Goal: Transaction & Acquisition: Obtain resource

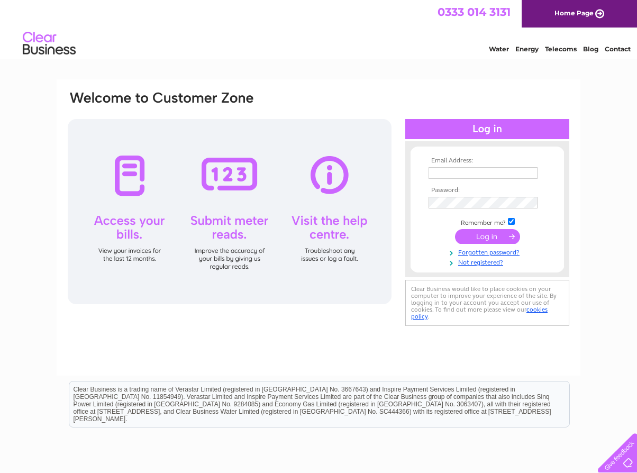
click at [44, 224] on div "Email Address: Password:" at bounding box center [318, 317] width 637 height 477
click at [456, 171] on input "text" at bounding box center [482, 173] width 109 height 12
paste input "[EMAIL_ADDRESS][DOMAIN_NAME]"
type input "[EMAIL_ADDRESS][DOMAIN_NAME]"
drag, startPoint x: 32, startPoint y: 309, endPoint x: 190, endPoint y: 271, distance: 162.5
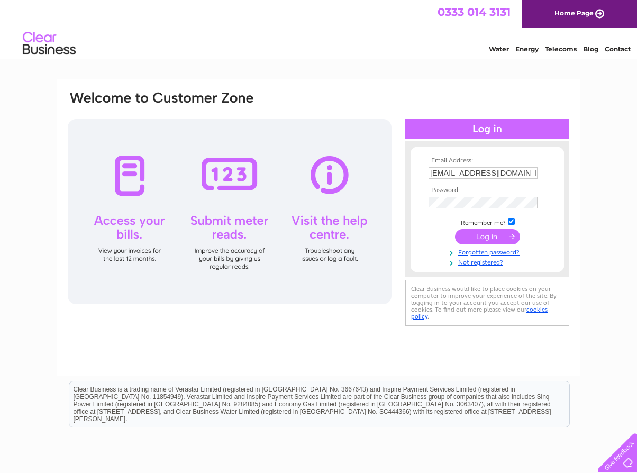
click at [32, 309] on div "Email Address: invoices@sabio.co.uk Password:" at bounding box center [318, 317] width 637 height 477
click at [482, 234] on input "submit" at bounding box center [487, 237] width 65 height 15
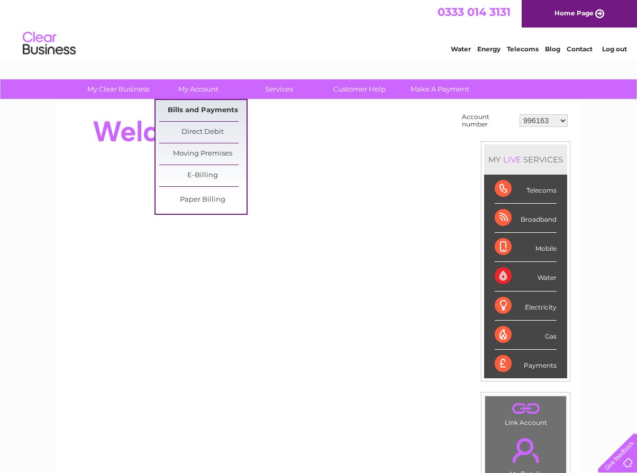
click at [200, 106] on link "Bills and Payments" at bounding box center [202, 110] width 87 height 21
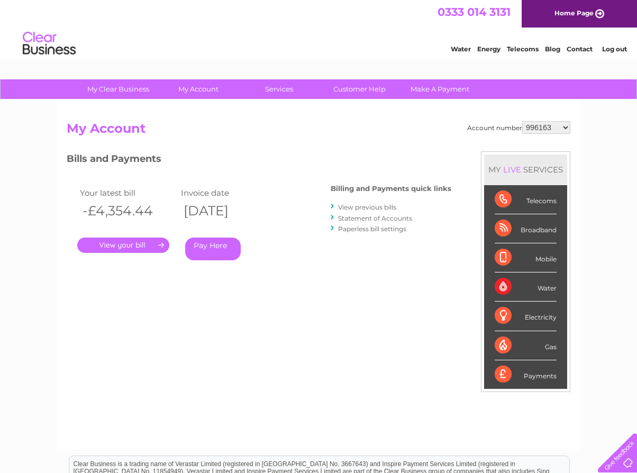
click at [159, 243] on link "." at bounding box center [123, 244] width 92 height 15
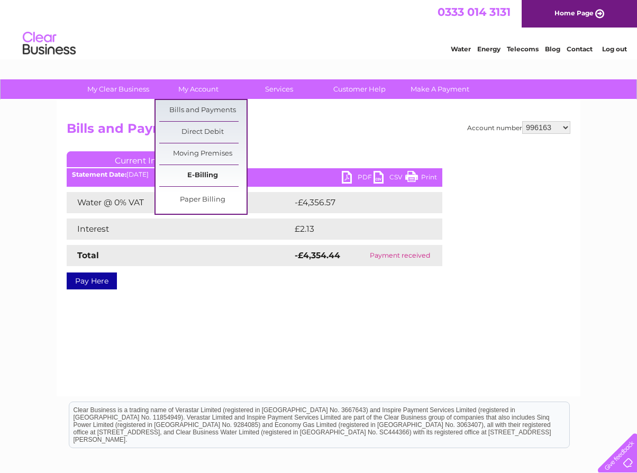
click at [196, 170] on link "E-Billing" at bounding box center [202, 175] width 87 height 21
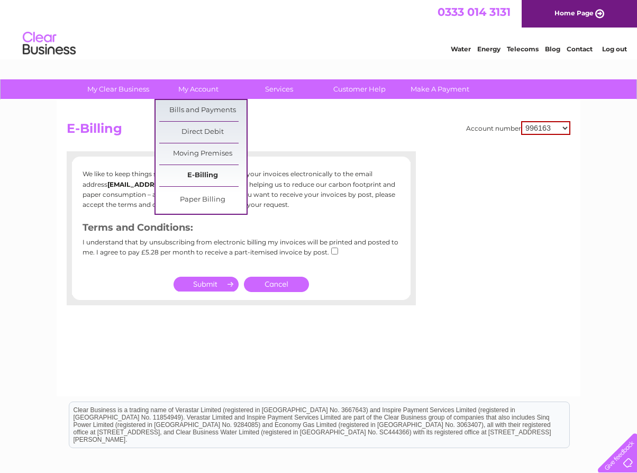
click at [203, 173] on link "E-Billing" at bounding box center [202, 175] width 87 height 21
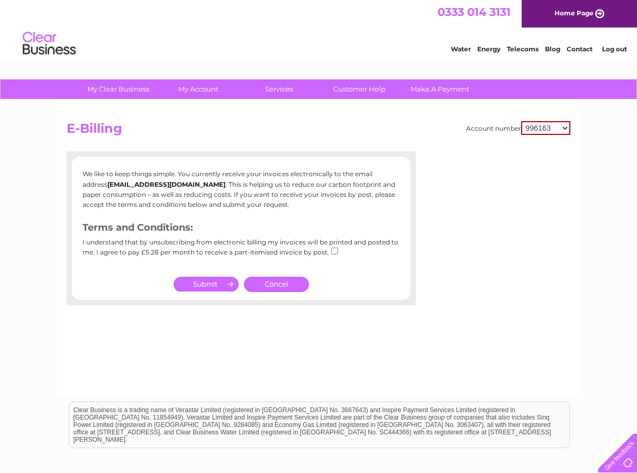
click at [217, 283] on input "submit" at bounding box center [205, 284] width 65 height 15
click at [562, 132] on select "996163 30274654" at bounding box center [545, 128] width 49 height 14
click at [316, 130] on h2 "E-Billing" at bounding box center [318, 131] width 503 height 20
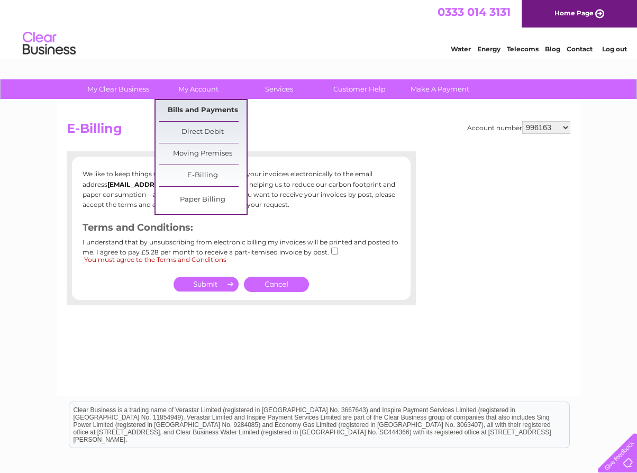
click at [200, 111] on link "Bills and Payments" at bounding box center [202, 110] width 87 height 21
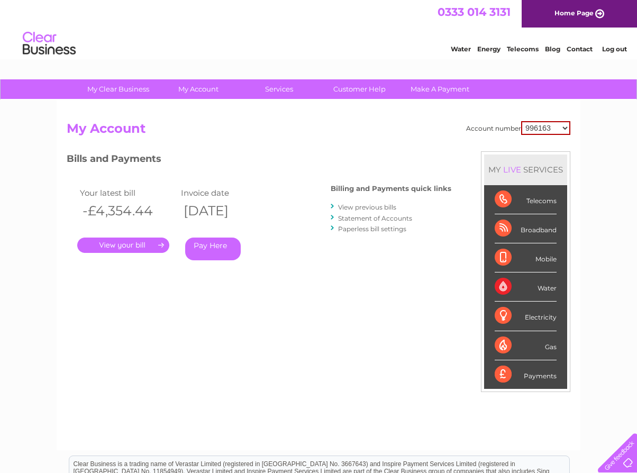
click at [387, 207] on link "View previous bills" at bounding box center [367, 207] width 58 height 8
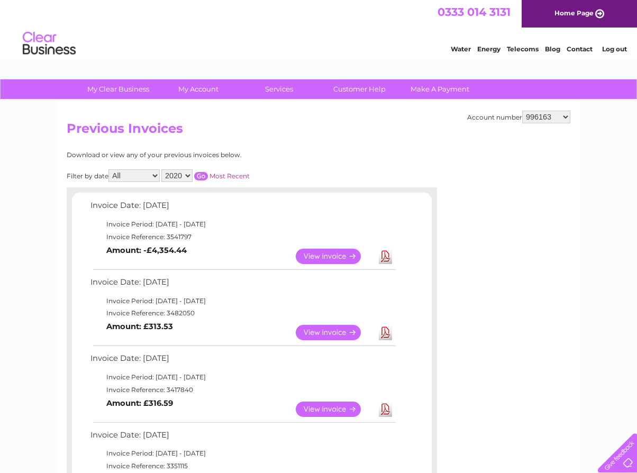
click at [386, 331] on link "Download" at bounding box center [385, 332] width 13 height 15
click at [190, 174] on select "2020 2019" at bounding box center [176, 175] width 31 height 13
click at [152, 175] on select "All January February March April May June July August September October Novembe…" at bounding box center [133, 175] width 51 height 13
click at [354, 148] on div "Account number 996163 30274654 Previous Invoices Download or view any of your p…" at bounding box center [319, 364] width 524 height 529
click at [566, 115] on select "996163 30274654" at bounding box center [546, 117] width 48 height 13
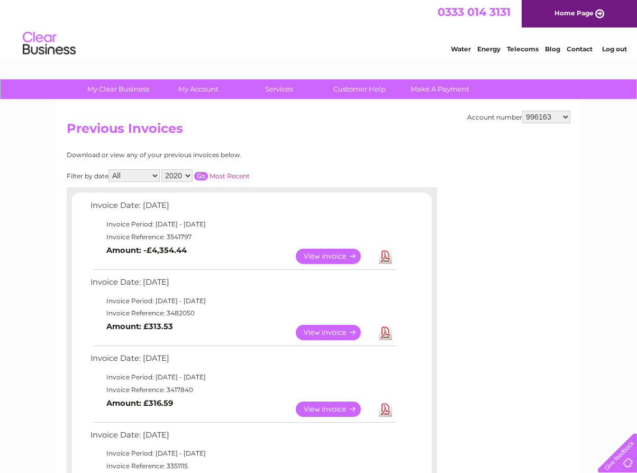
select select "30274654"
click at [522, 111] on select "996163 30274654" at bounding box center [546, 117] width 48 height 13
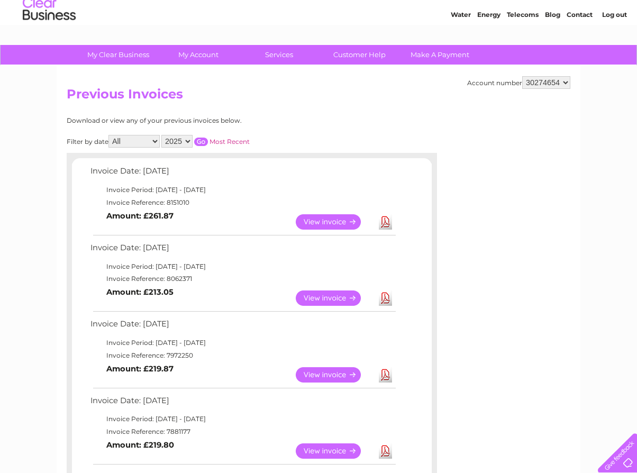
scroll to position [53, 0]
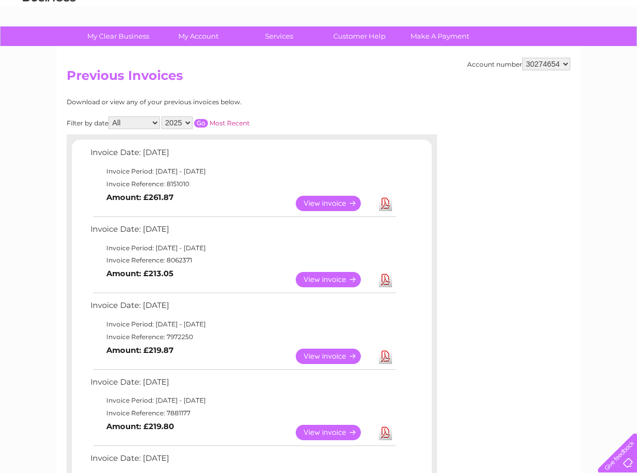
click at [387, 356] on link "Download" at bounding box center [385, 355] width 13 height 15
click at [390, 279] on link "Download" at bounding box center [385, 279] width 13 height 15
click at [389, 204] on link "Download" at bounding box center [385, 203] width 13 height 15
